Goal: Use online tool/utility: Utilize a website feature to perform a specific function

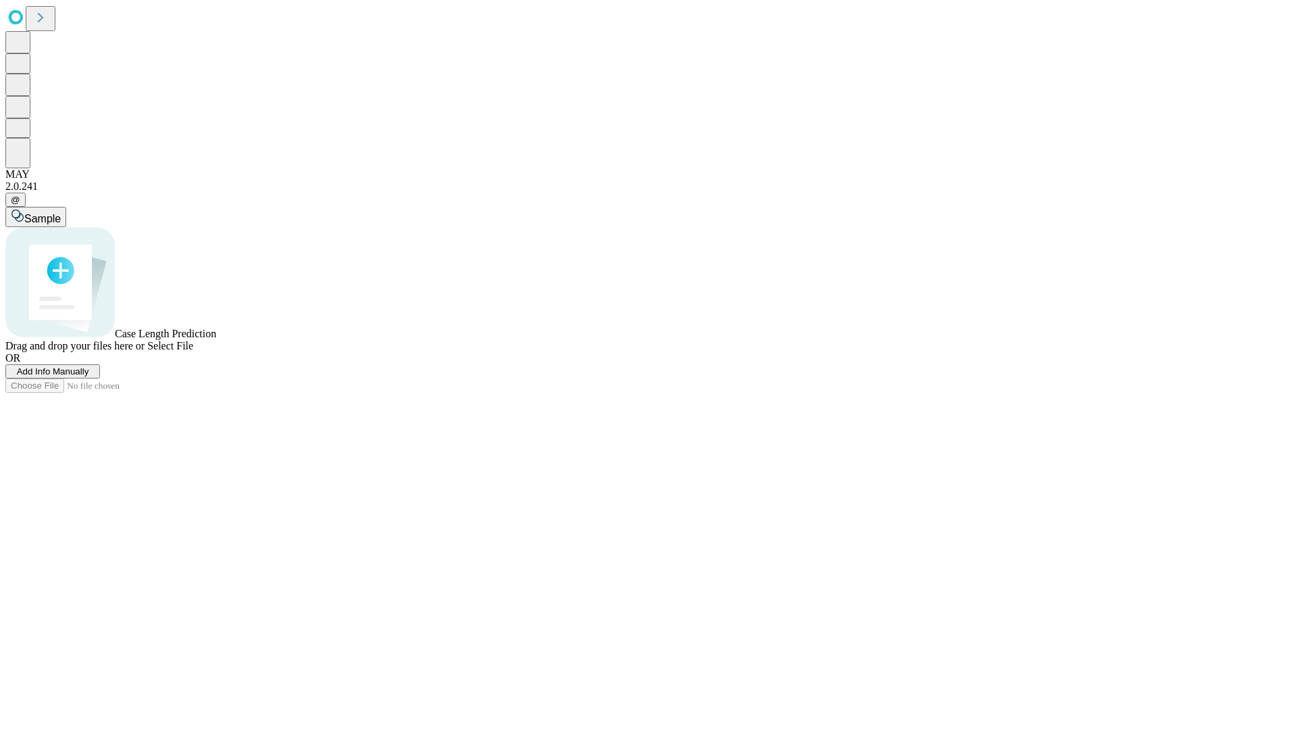
click at [193, 351] on span "Select File" at bounding box center [170, 345] width 46 height 11
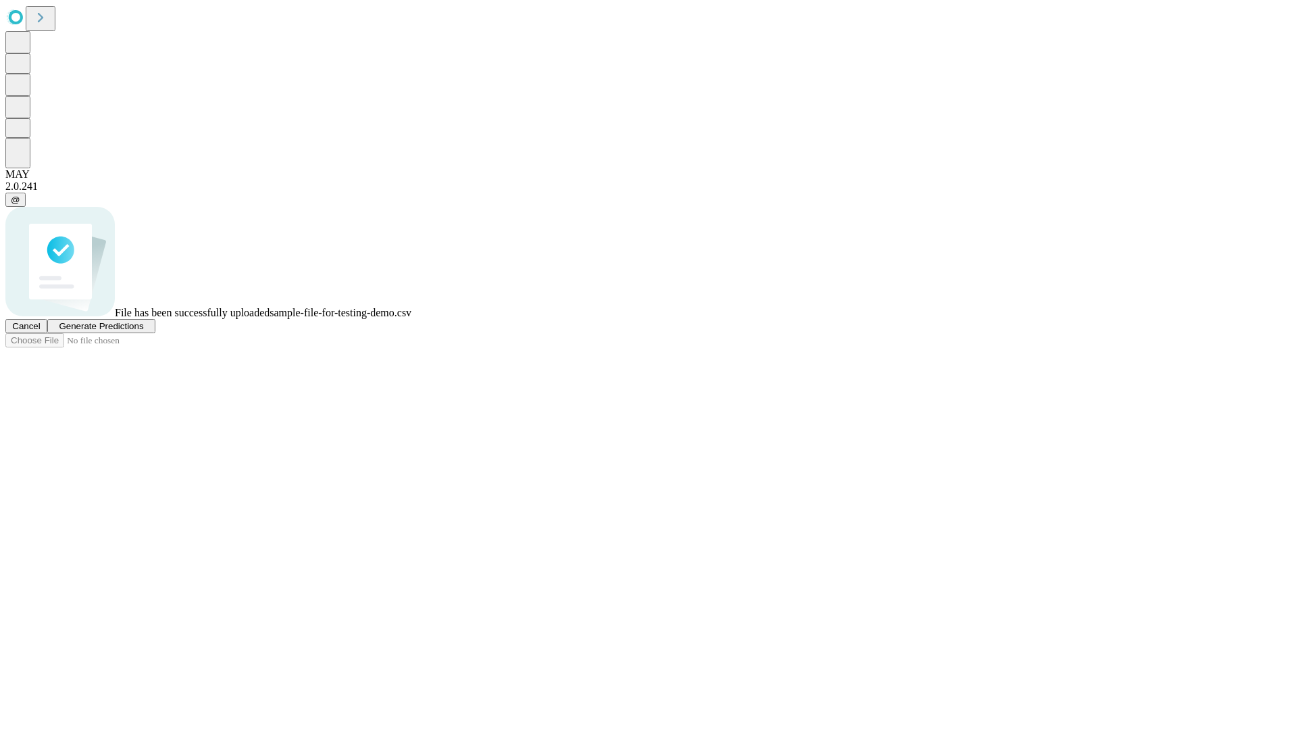
click at [143, 331] on span "Generate Predictions" at bounding box center [101, 326] width 84 height 10
